Goal: Find contact information: Find contact information

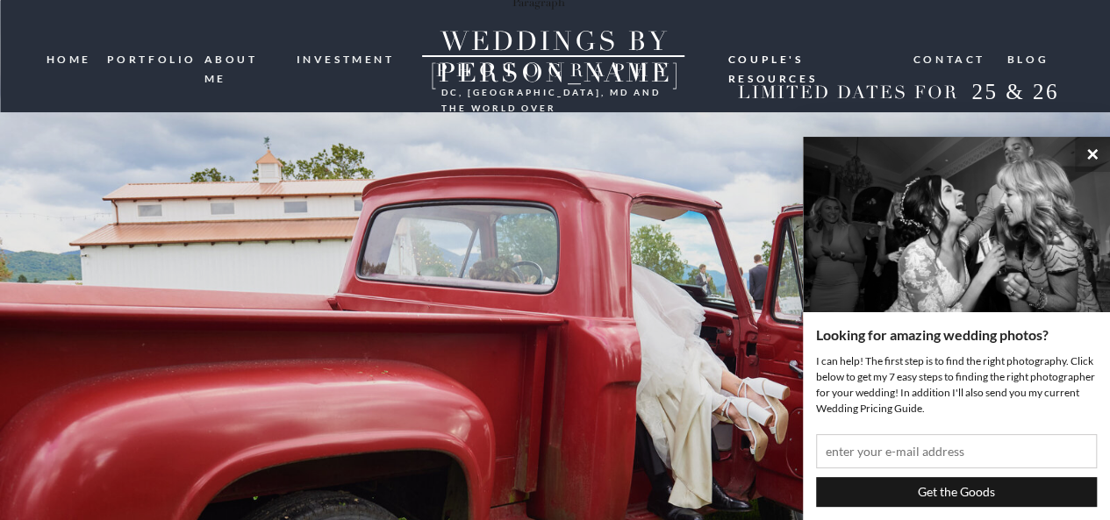
click at [953, 62] on nav "Contact" at bounding box center [951, 58] width 74 height 17
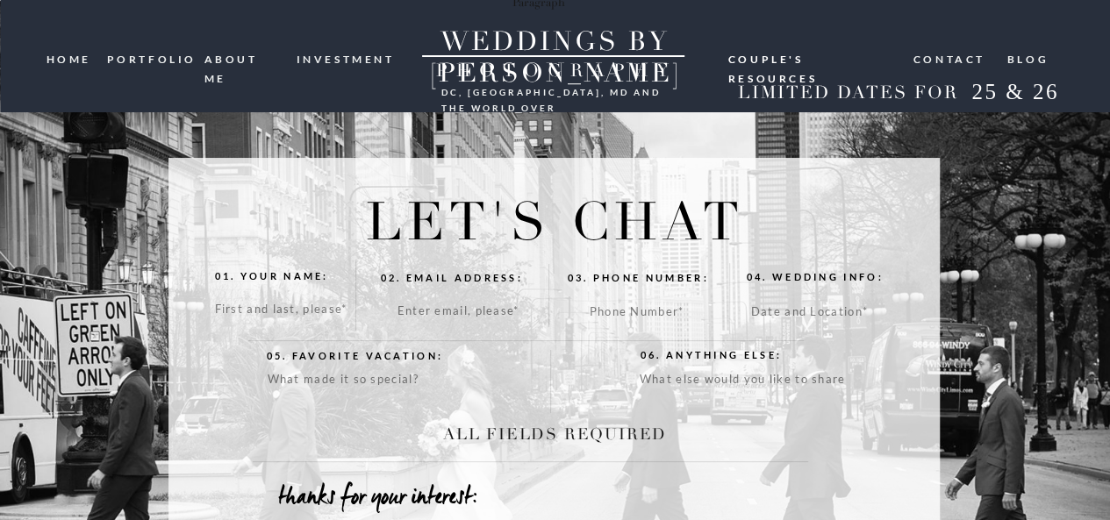
click at [936, 57] on nav "Contact" at bounding box center [951, 58] width 74 height 17
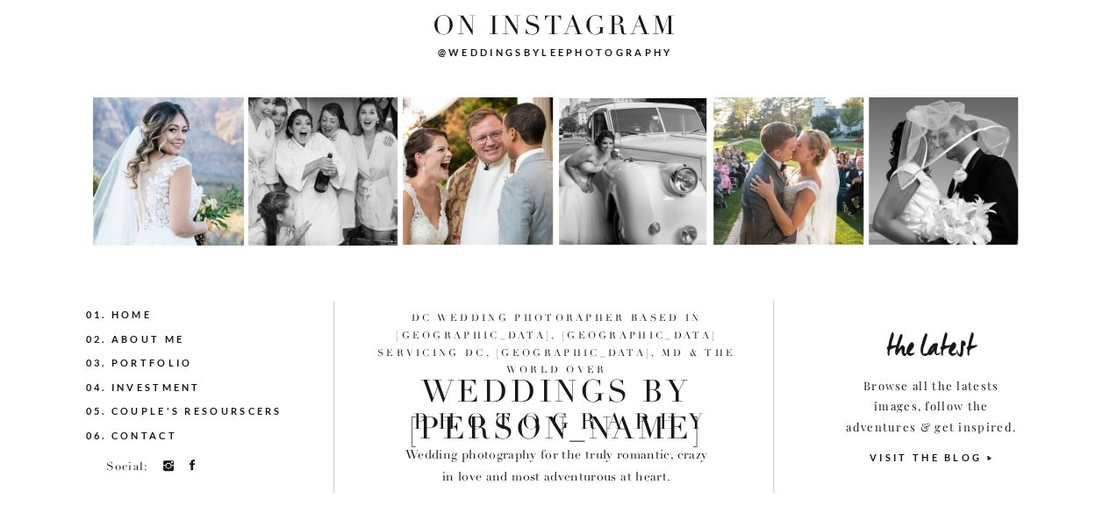
scroll to position [827, 0]
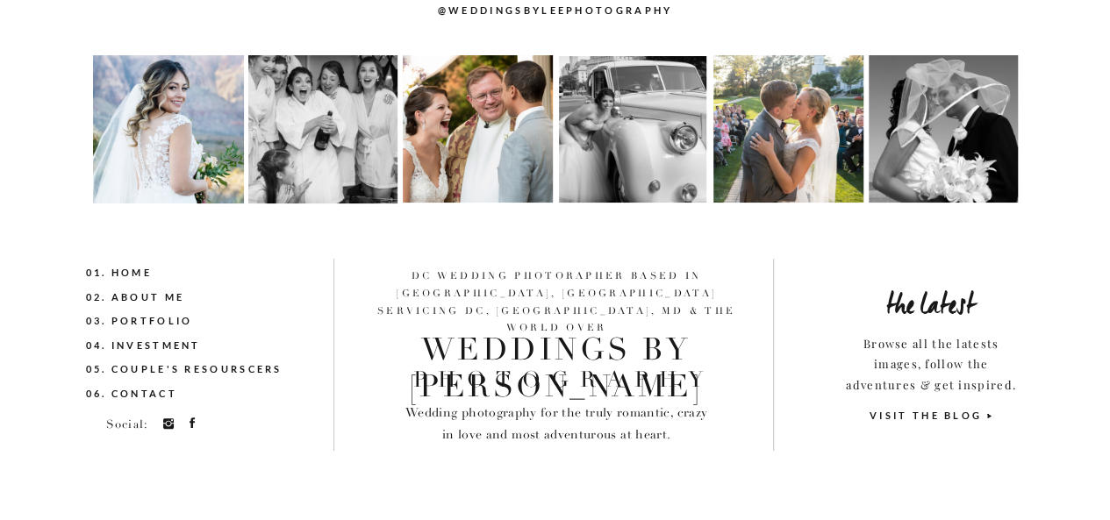
click at [158, 398] on nav "06. Contact" at bounding box center [170, 394] width 169 height 19
click at [191, 416] on icon at bounding box center [192, 423] width 14 height 14
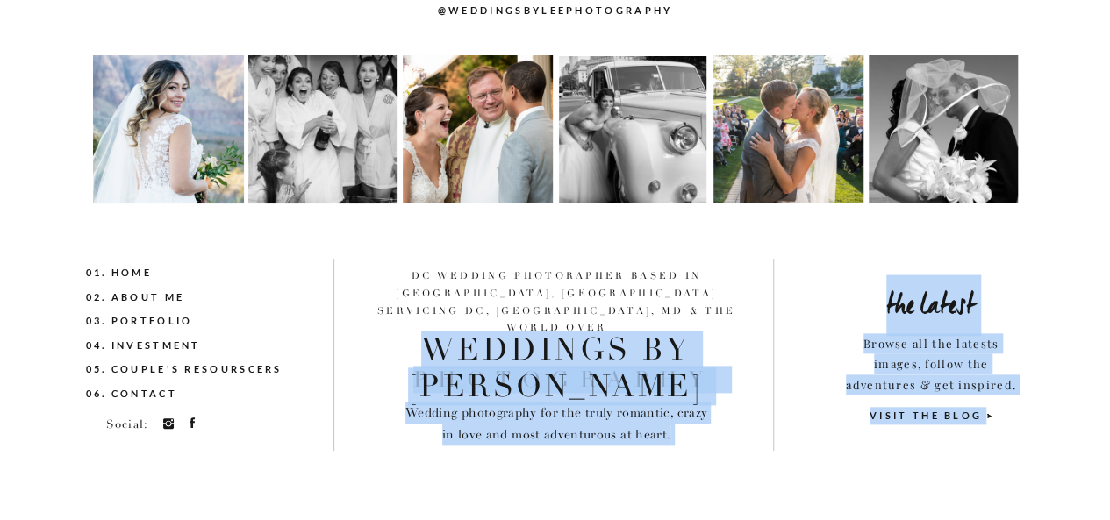
drag, startPoint x: 372, startPoint y: 275, endPoint x: 725, endPoint y: 318, distance: 355.4
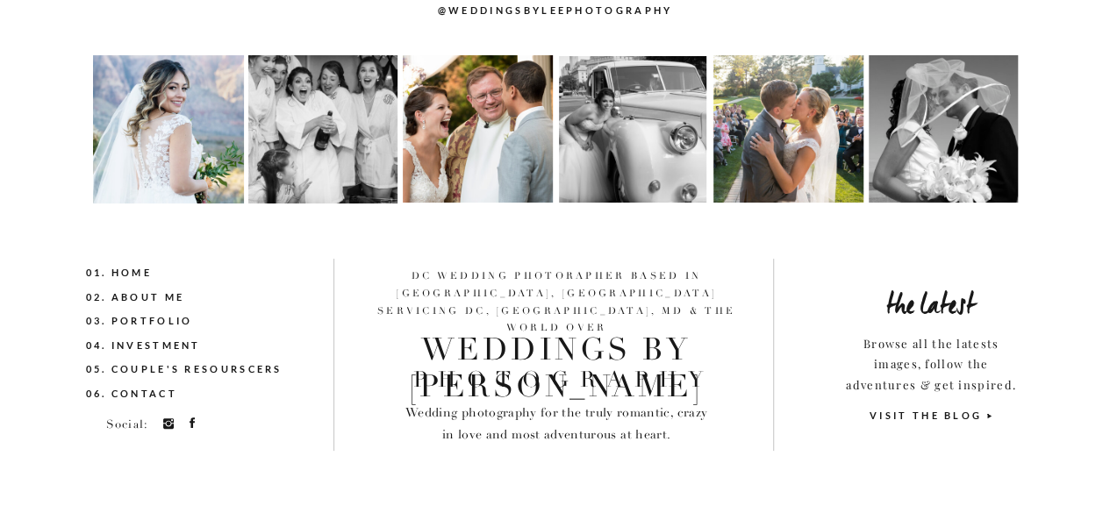
click at [637, 300] on p "DC wedding photorapher BASED IN Historic Savage Mill, MD servicing Dc, VA, md &…" at bounding box center [556, 292] width 375 height 48
click at [506, 296] on p "DC wedding photorapher BASED IN Historic Savage Mill, MD servicing Dc, VA, md &…" at bounding box center [556, 292] width 375 height 48
drag, startPoint x: 842, startPoint y: 343, endPoint x: 1007, endPoint y: 425, distance: 184.1
click at [956, 441] on div "VISIT THE BLOG" at bounding box center [926, 426] width 131 height 39
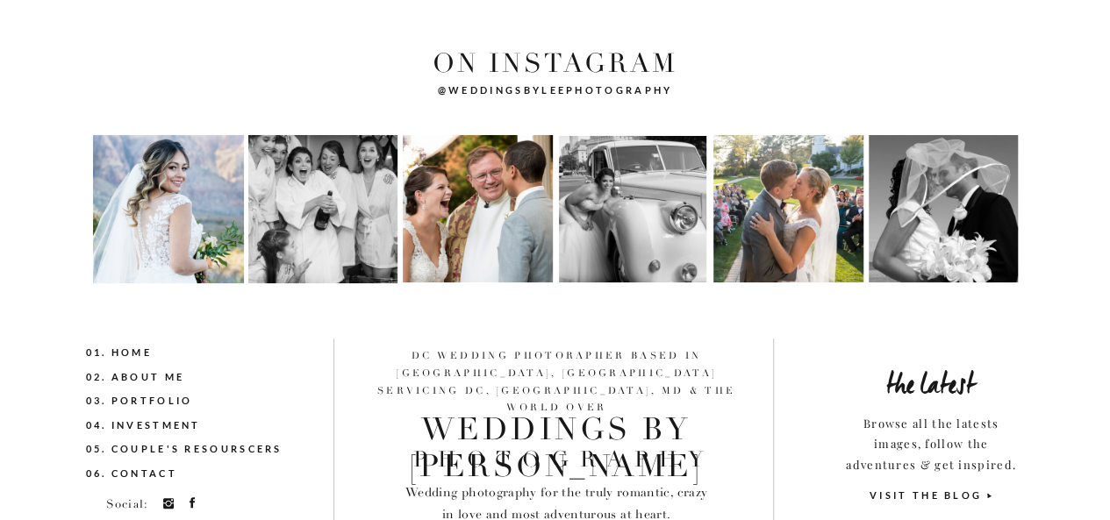
scroll to position [827, 0]
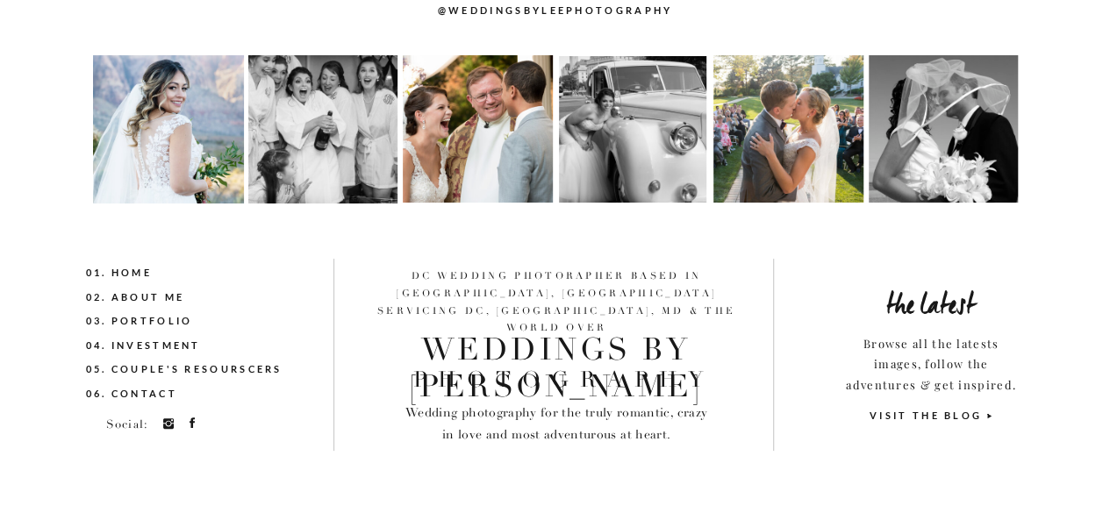
click at [192, 419] on icon at bounding box center [192, 423] width 5 height 11
click at [189, 427] on icon at bounding box center [192, 423] width 14 height 14
click at [194, 427] on icon at bounding box center [192, 423] width 14 height 14
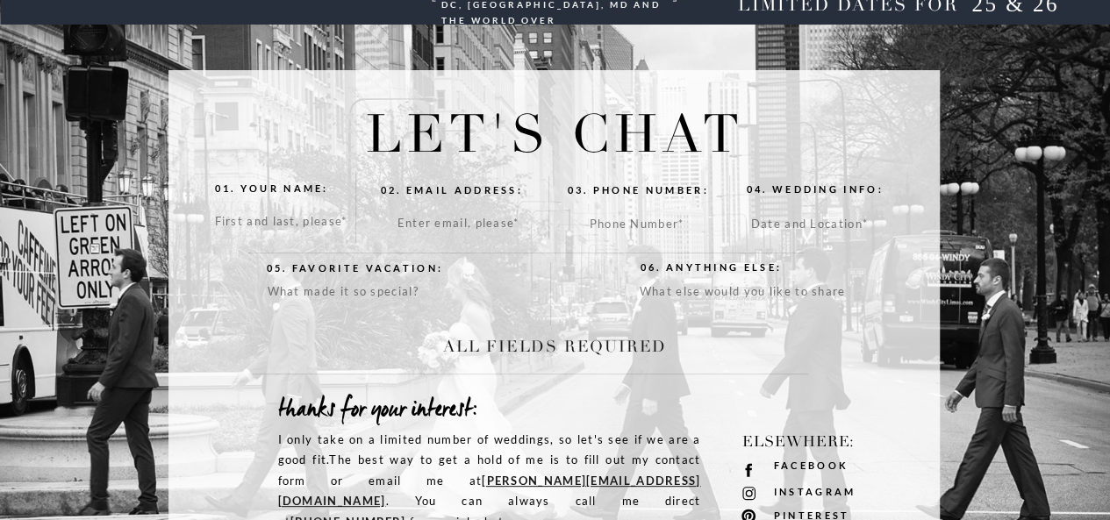
scroll to position [439, 0]
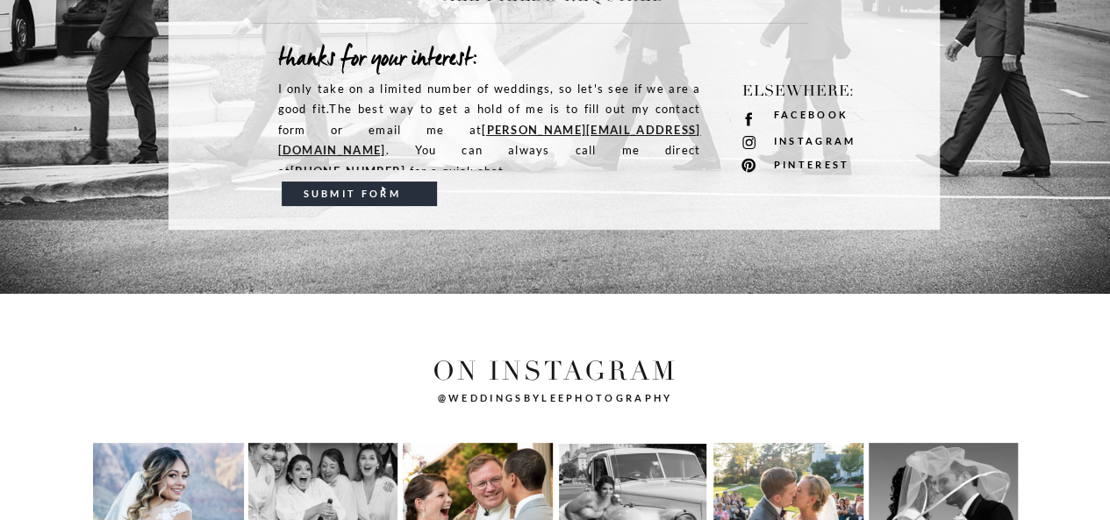
click at [104, 357] on div "06. THE Blog 05. Contact 04. investment 03. Portfolio 02. About Us 01. Home THE…" at bounding box center [555, 234] width 1110 height 1347
